Goal: Find specific page/section

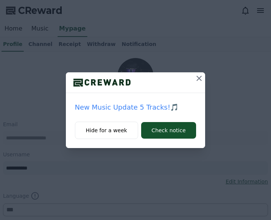
select select "**********"
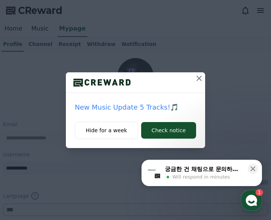
click at [195, 76] on icon at bounding box center [199, 78] width 9 height 9
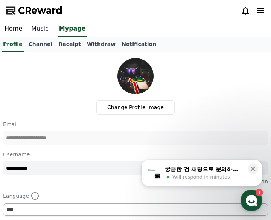
click at [35, 27] on link "Music" at bounding box center [40, 29] width 26 height 16
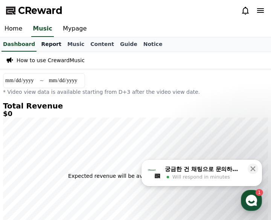
click at [47, 41] on link "Report" at bounding box center [51, 44] width 26 height 14
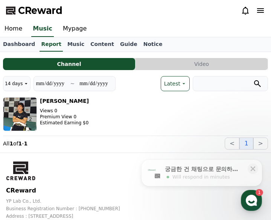
scroll to position [16, 0]
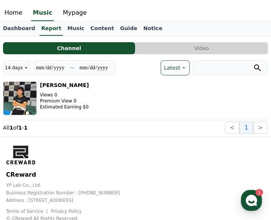
click at [177, 52] on button "Video" at bounding box center [202, 48] width 132 height 12
